Goal: Check status: Check status

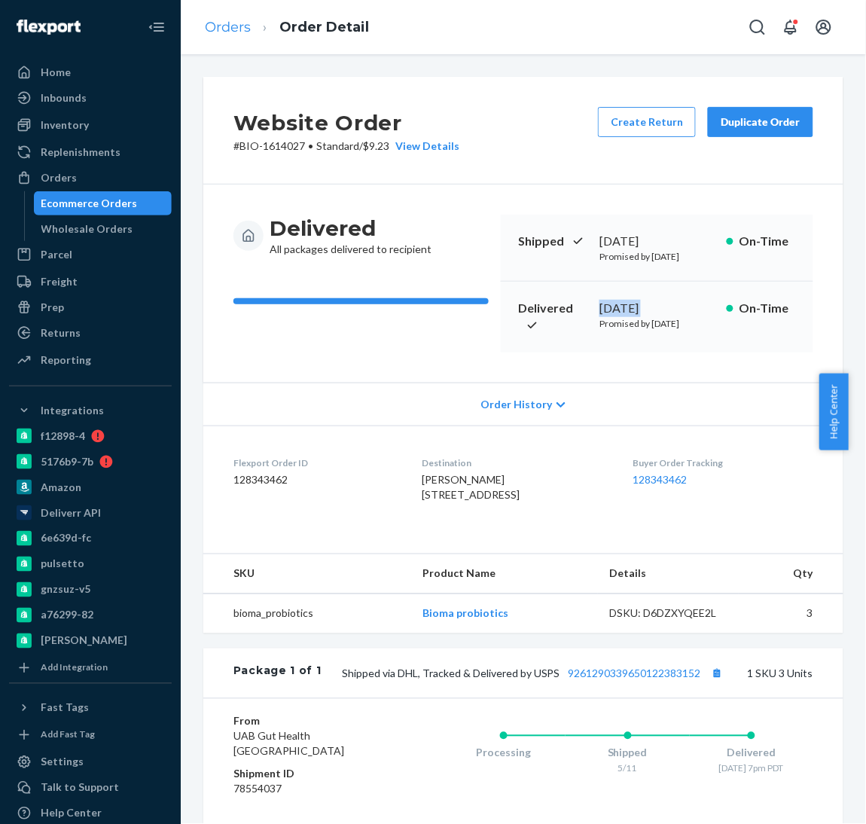
scroll to position [42, 0]
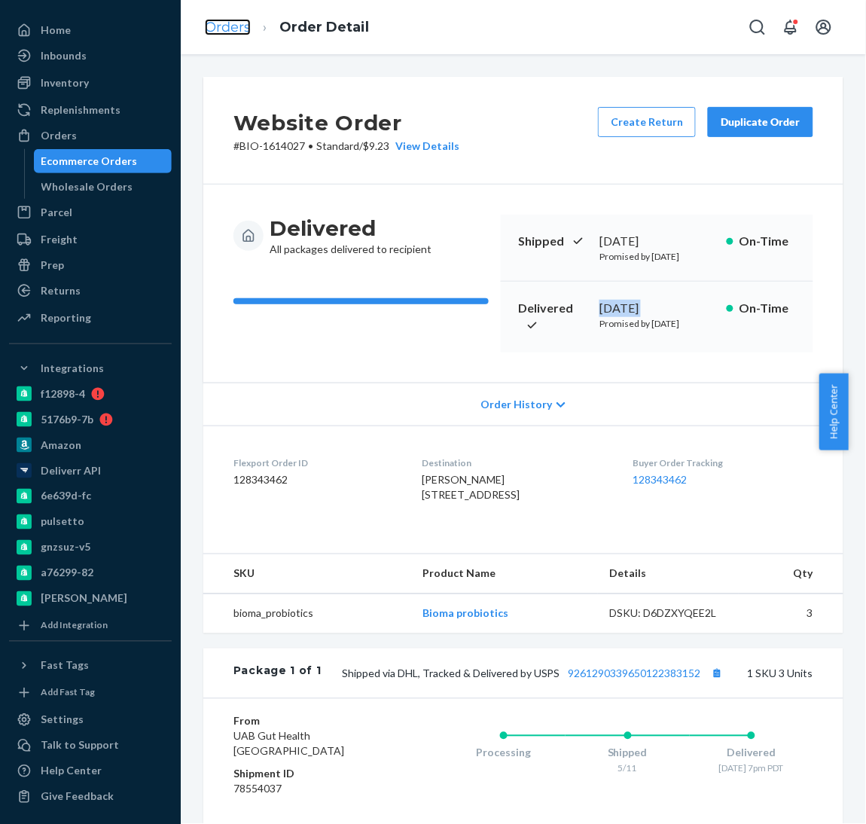
click at [243, 29] on link "Orders" at bounding box center [228, 27] width 46 height 17
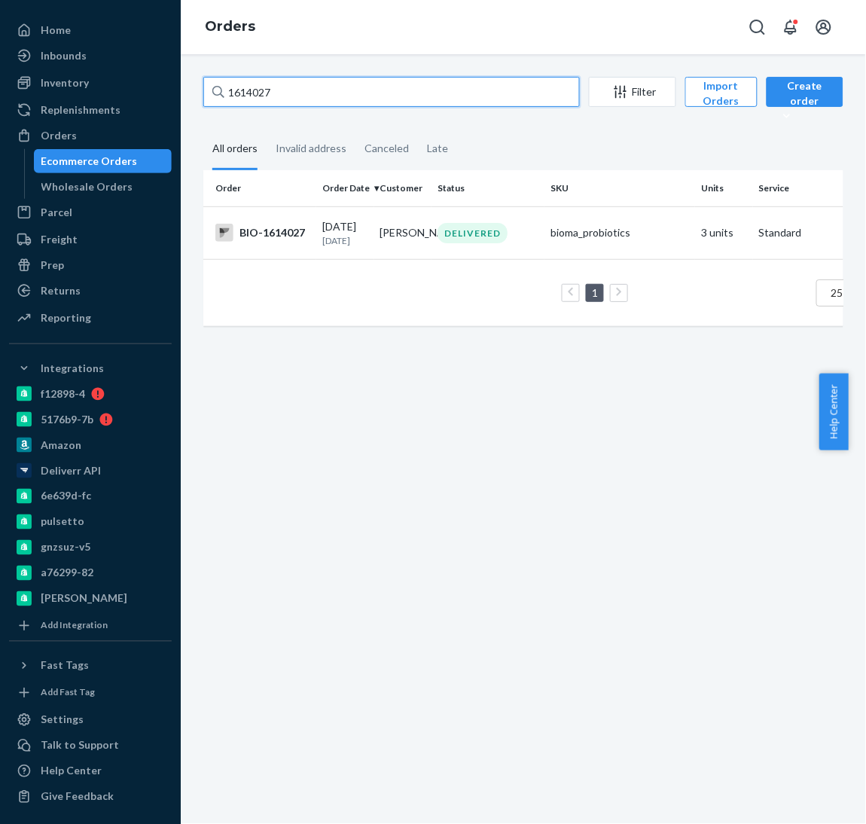
click at [328, 97] on input "1614027" at bounding box center [391, 92] width 377 height 30
paste input "2488304"
type input "2488304"
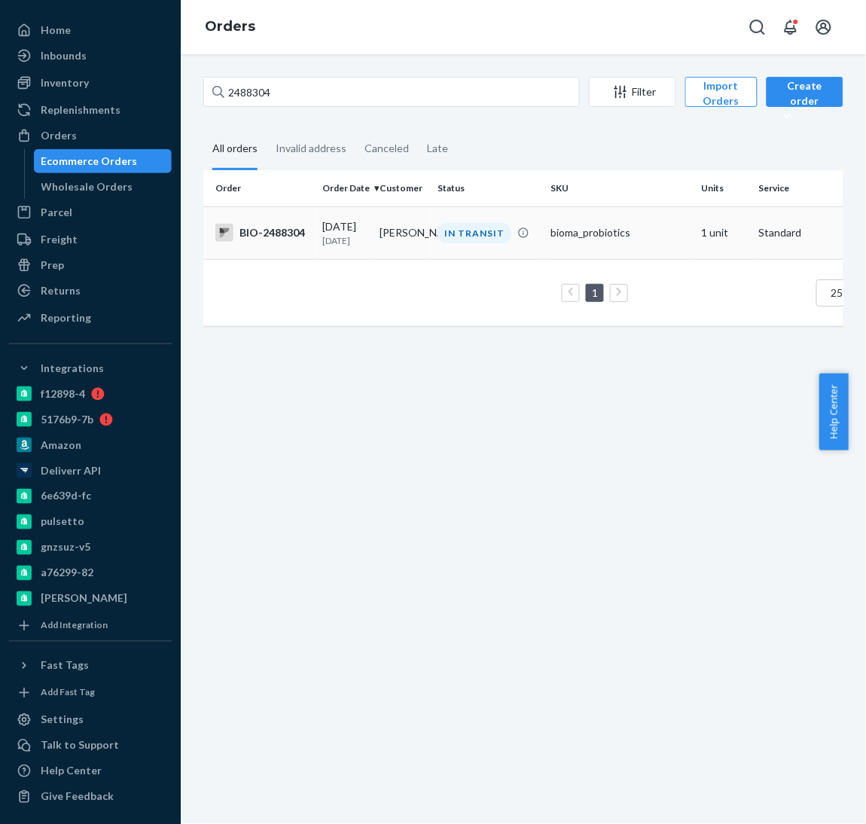
click at [273, 217] on td "BIO-2488304" at bounding box center [259, 232] width 113 height 53
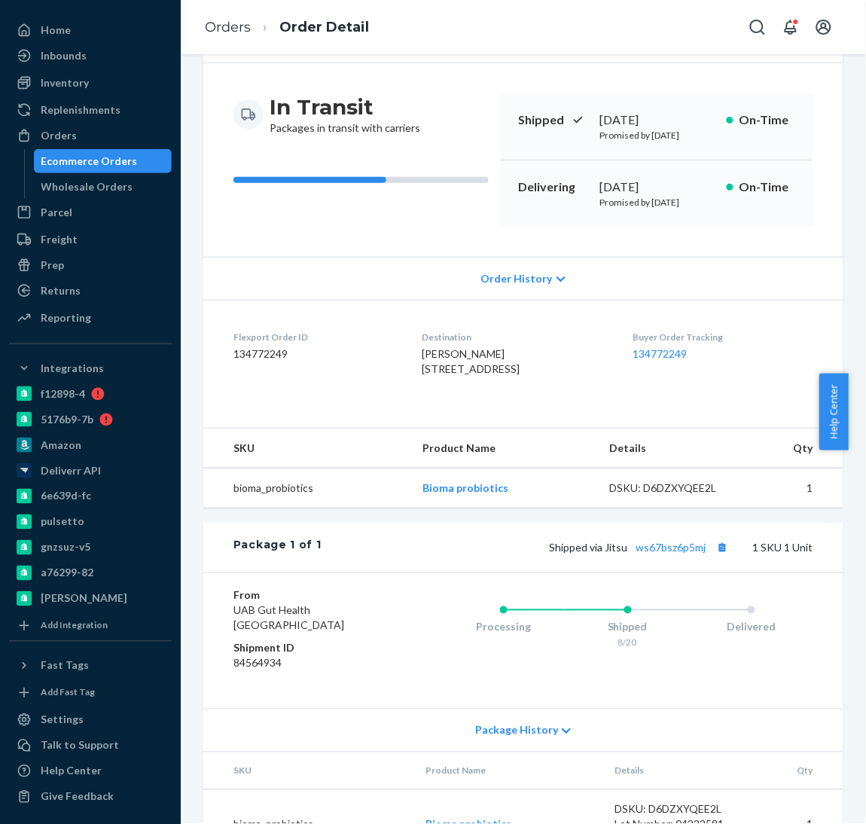
scroll to position [127, 0]
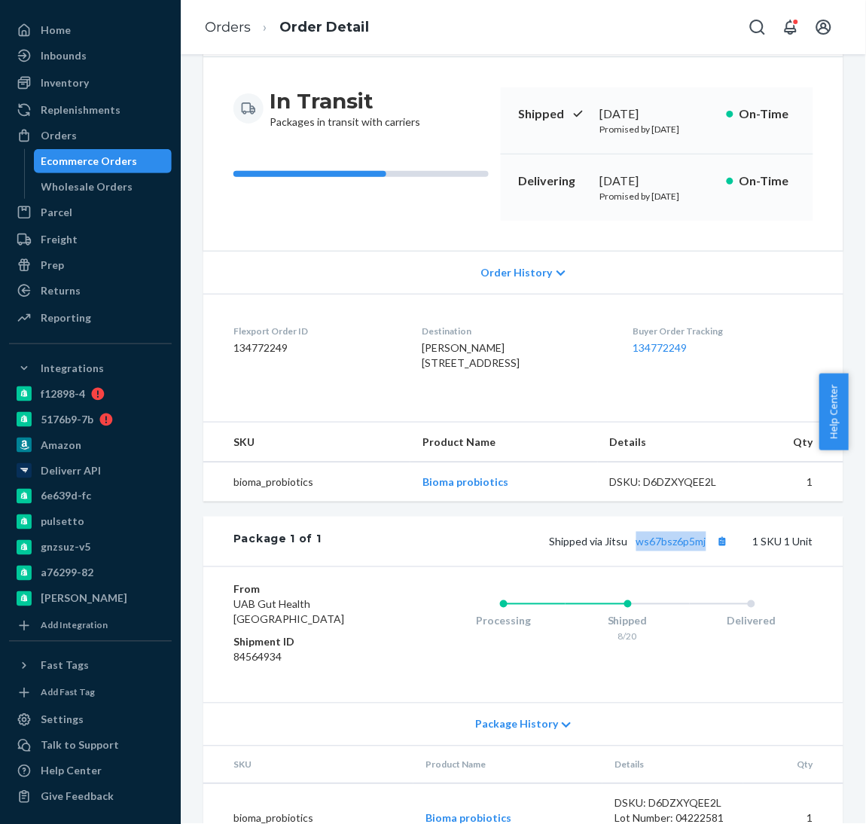
drag, startPoint x: 614, startPoint y: 601, endPoint x: 692, endPoint y: 601, distance: 78.4
click at [692, 549] on span "Shipped via Jitsu ws67bsz6p5mj" at bounding box center [641, 542] width 182 height 13
copy link "ws67bsz6p5mj"
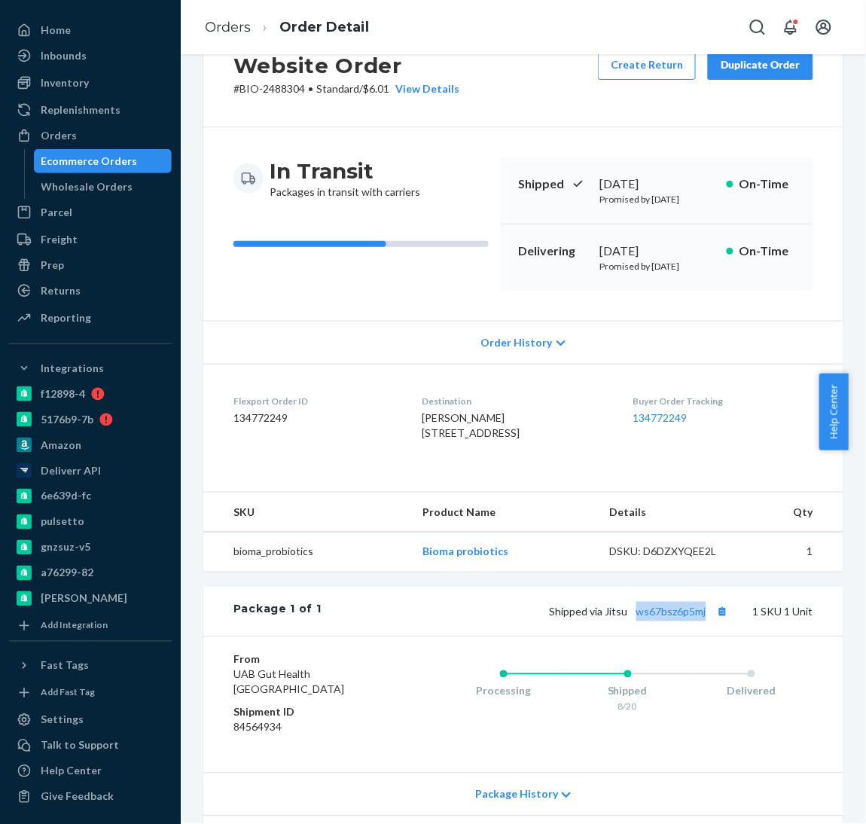
scroll to position [0, 0]
